Goal: Unclear

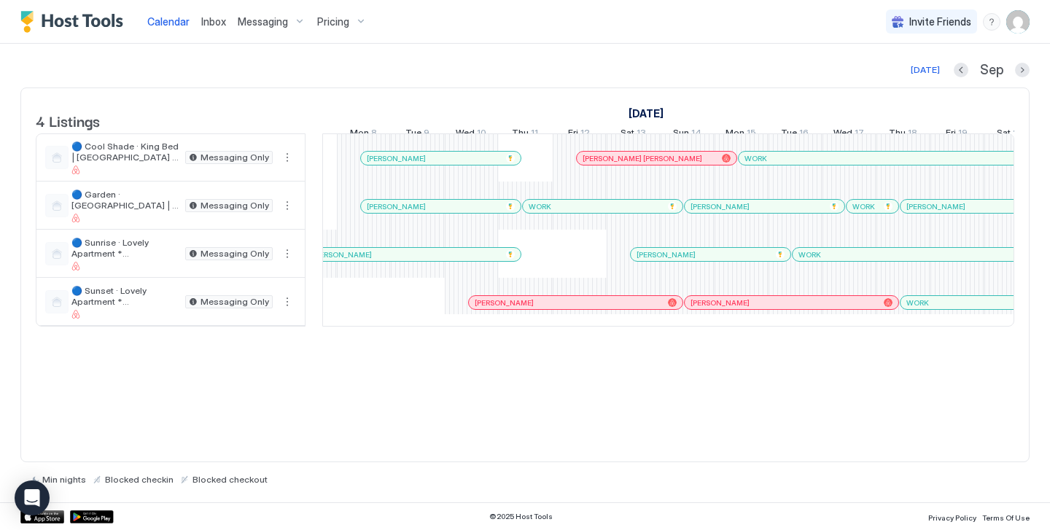
click at [576, 213] on div "WORK" at bounding box center [603, 206] width 160 height 13
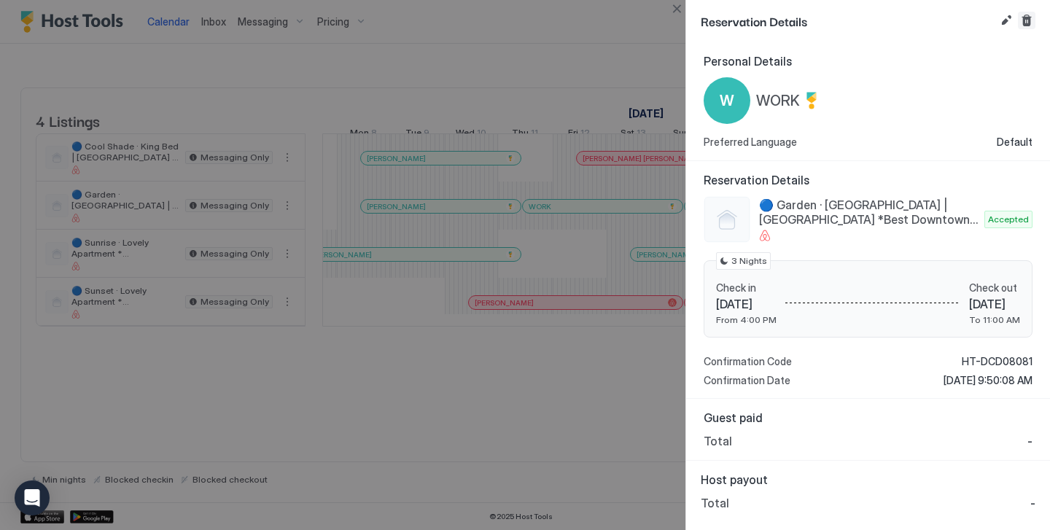
click at [1028, 20] on button "Cancel reservation" at bounding box center [1026, 20] width 17 height 17
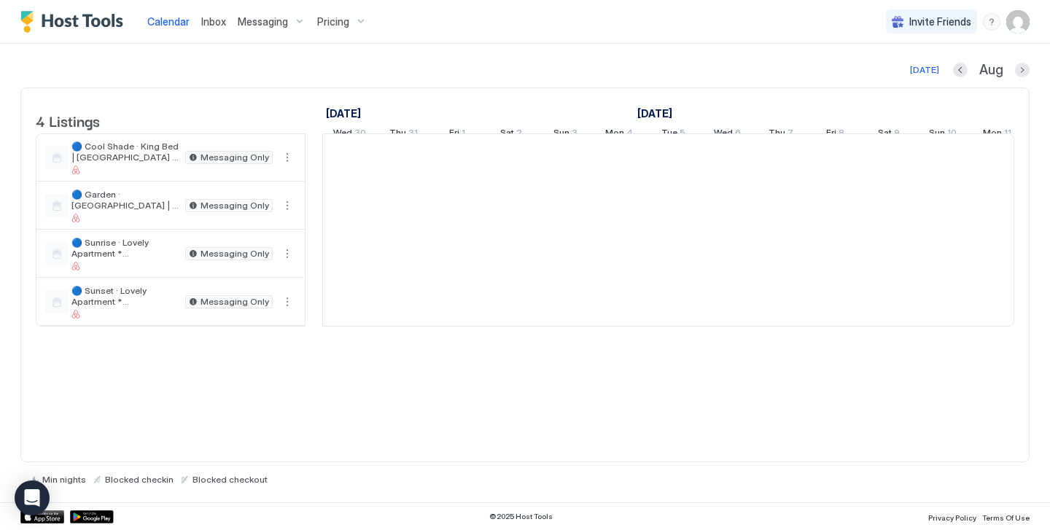
scroll to position [0, 810]
